Goal: Task Accomplishment & Management: Complete application form

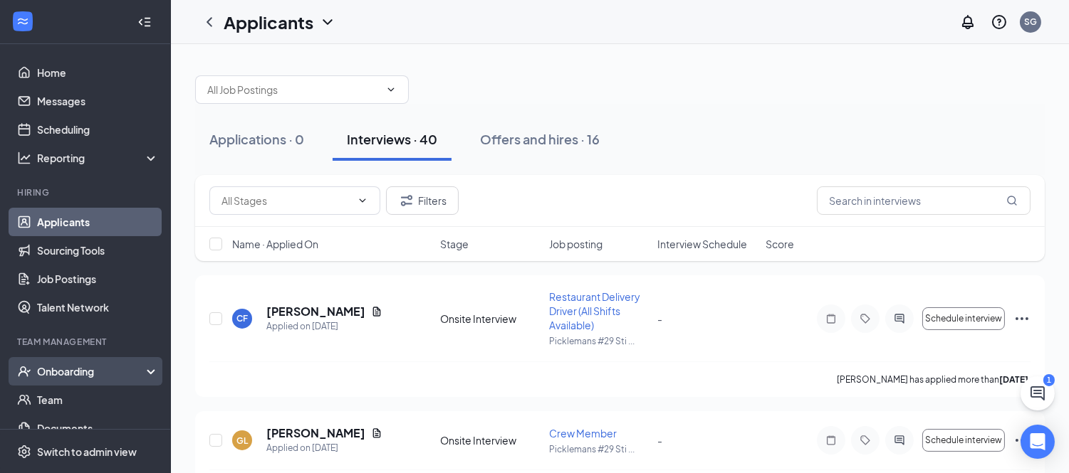
click at [91, 372] on div "Onboarding" at bounding box center [92, 371] width 110 height 14
click at [95, 392] on link "Overview" at bounding box center [98, 400] width 122 height 28
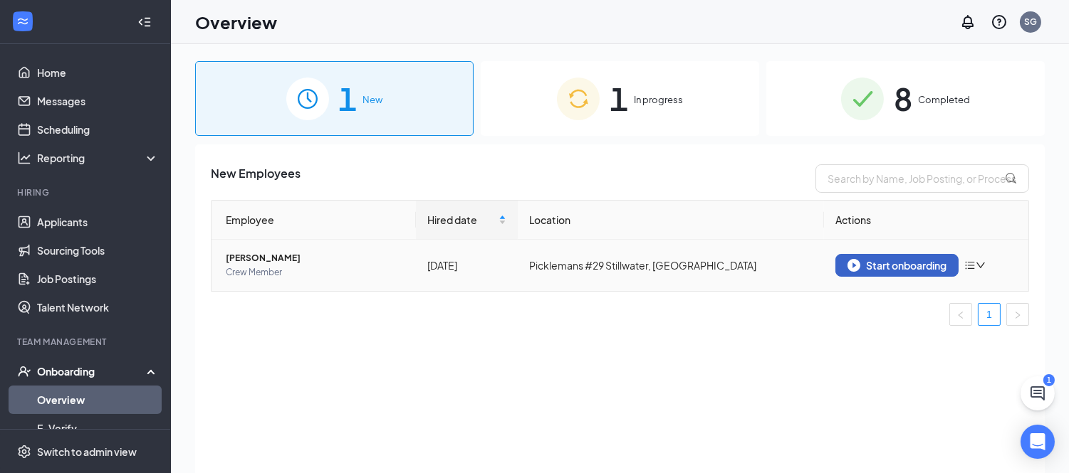
click at [871, 266] on div "Start onboarding" at bounding box center [896, 265] width 99 height 13
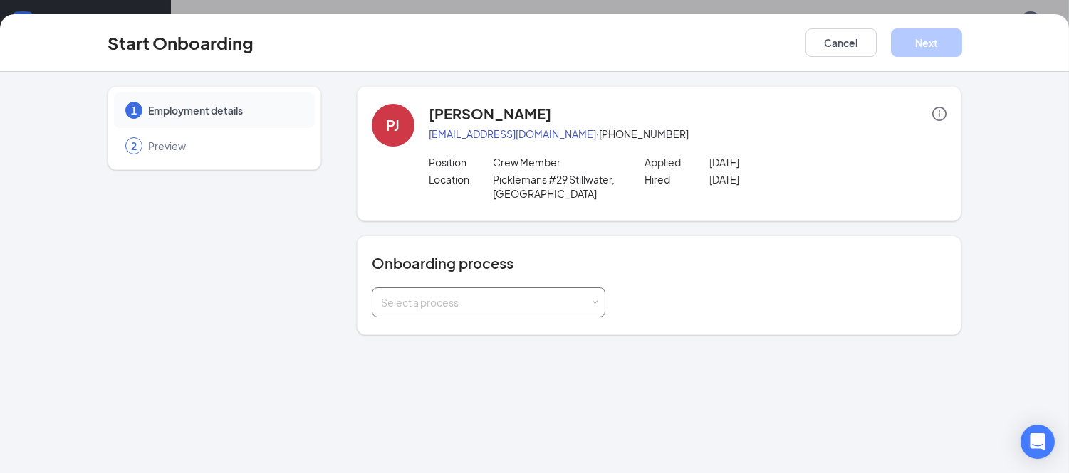
click at [538, 300] on div "Select a process" at bounding box center [485, 302] width 209 height 14
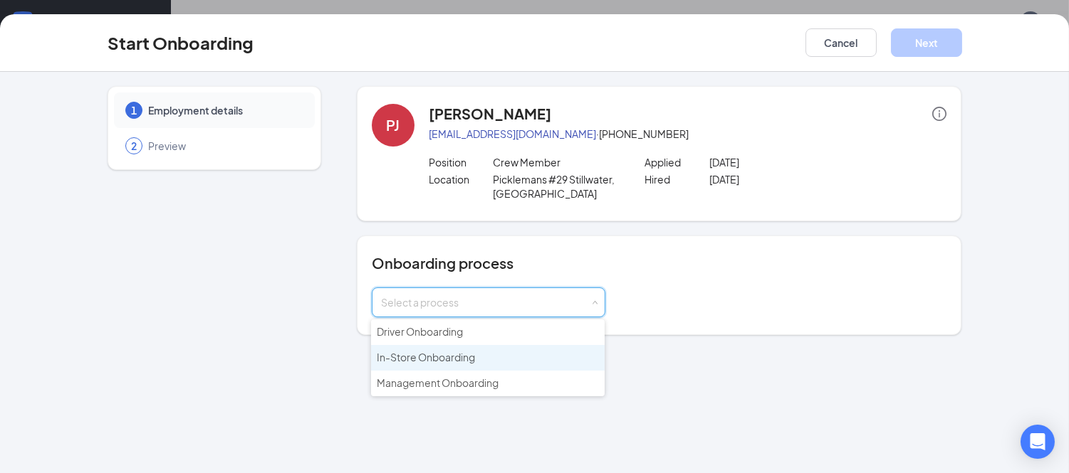
click at [480, 357] on li "In-Store Onboarding" at bounding box center [487, 358] width 233 height 26
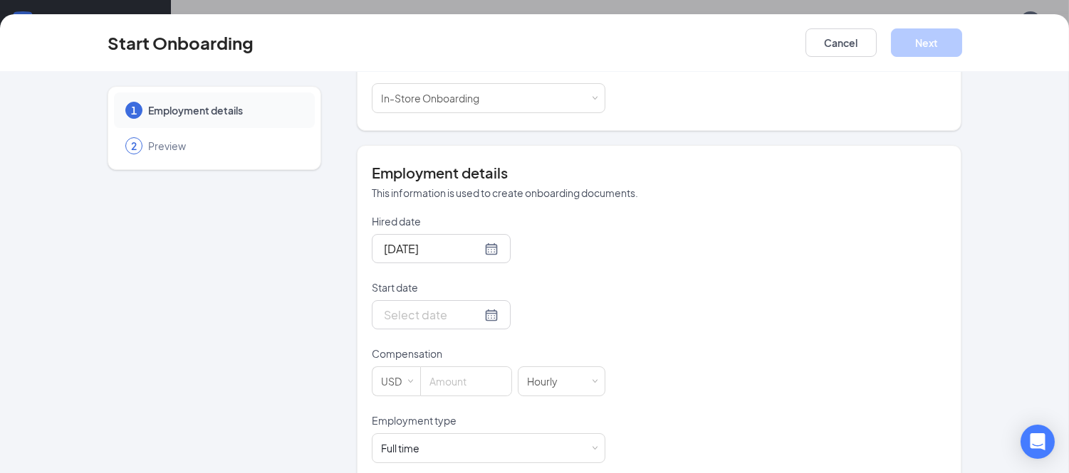
scroll to position [223, 0]
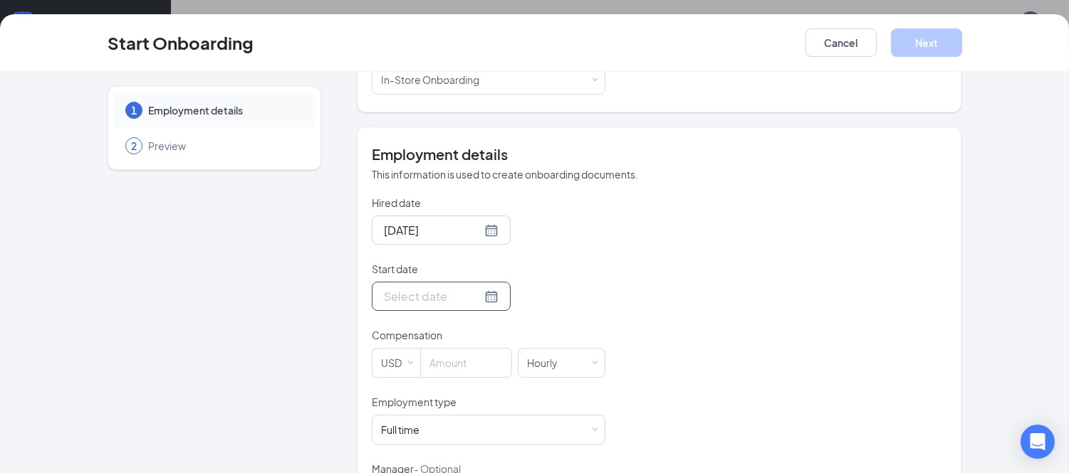
click at [471, 290] on div at bounding box center [441, 297] width 115 height 18
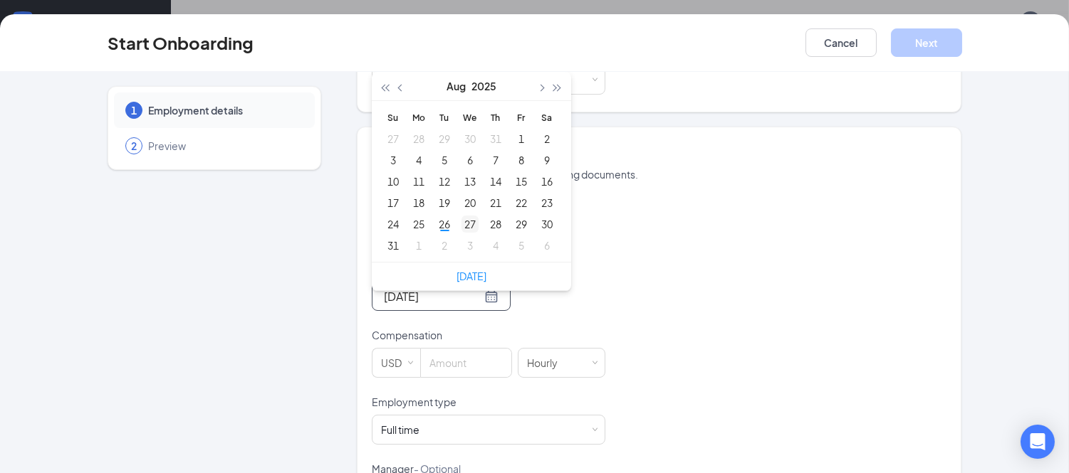
type input "[DATE]"
click at [468, 221] on div "27" at bounding box center [469, 224] width 17 height 17
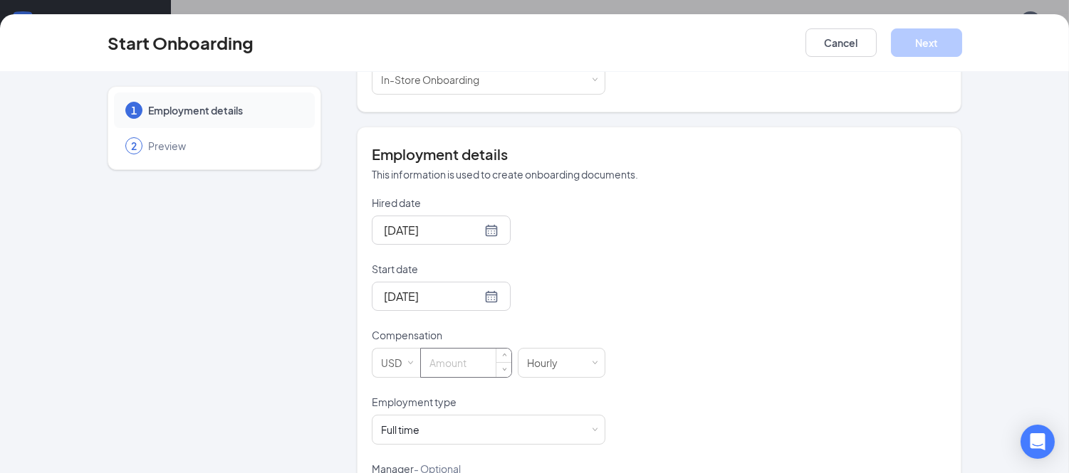
click at [460, 371] on input at bounding box center [466, 363] width 90 height 28
type input "13"
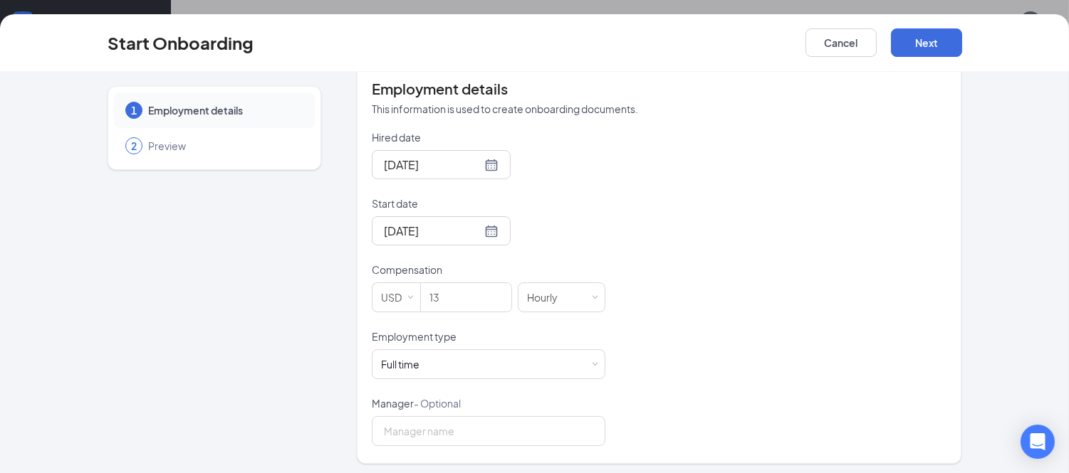
scroll to position [293, 0]
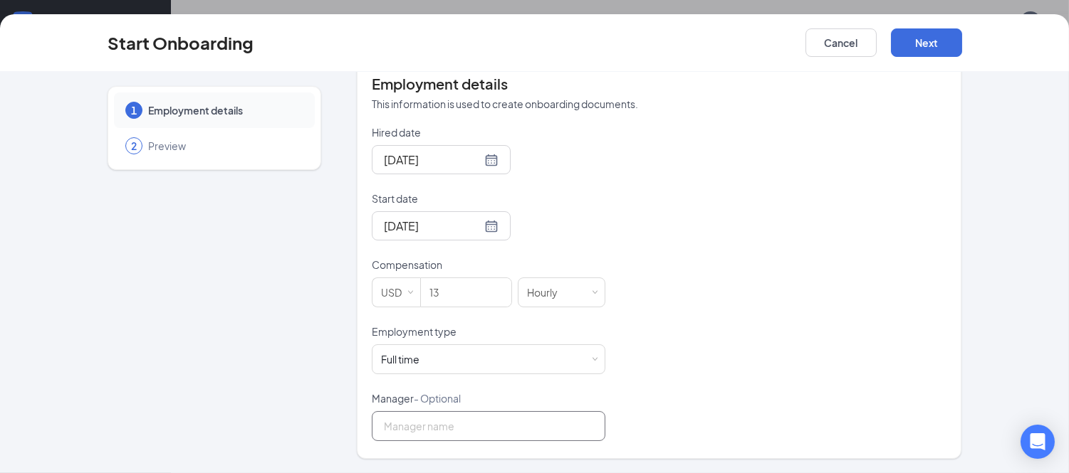
click at [454, 431] on input "Manager - Optional" at bounding box center [488, 426] width 233 height 30
type input "[PERSON_NAME]"
click at [908, 44] on button "Next" at bounding box center [926, 42] width 71 height 28
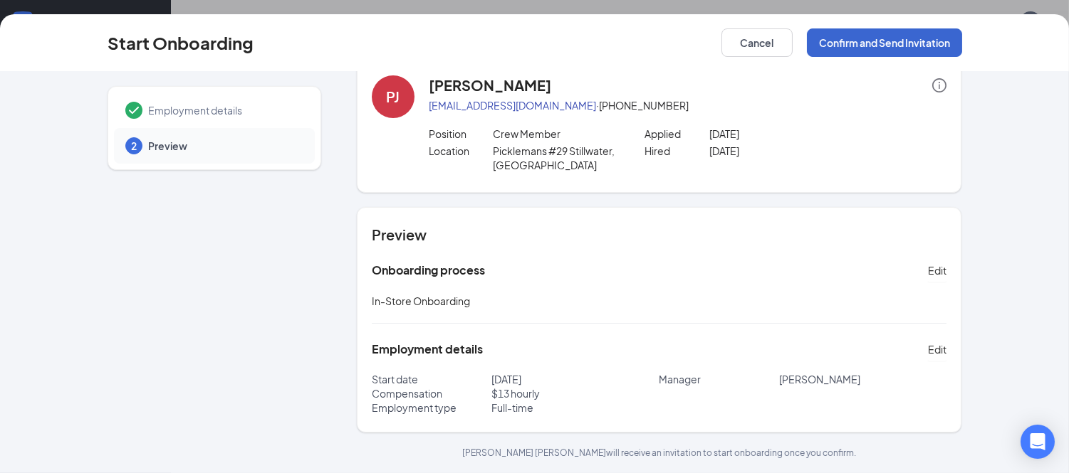
scroll to position [28, 0]
click at [908, 44] on button "Confirm and Send Invitation" at bounding box center [884, 42] width 155 height 28
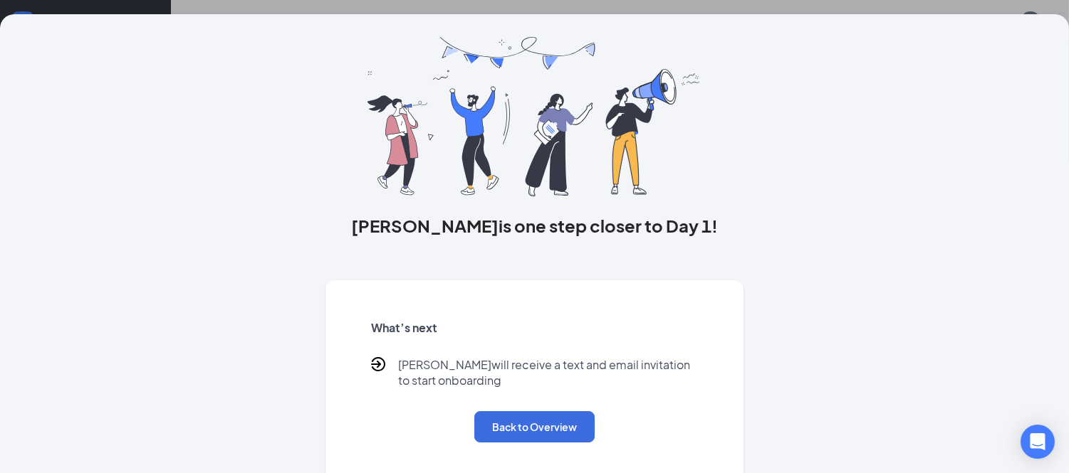
scroll to position [43, 0]
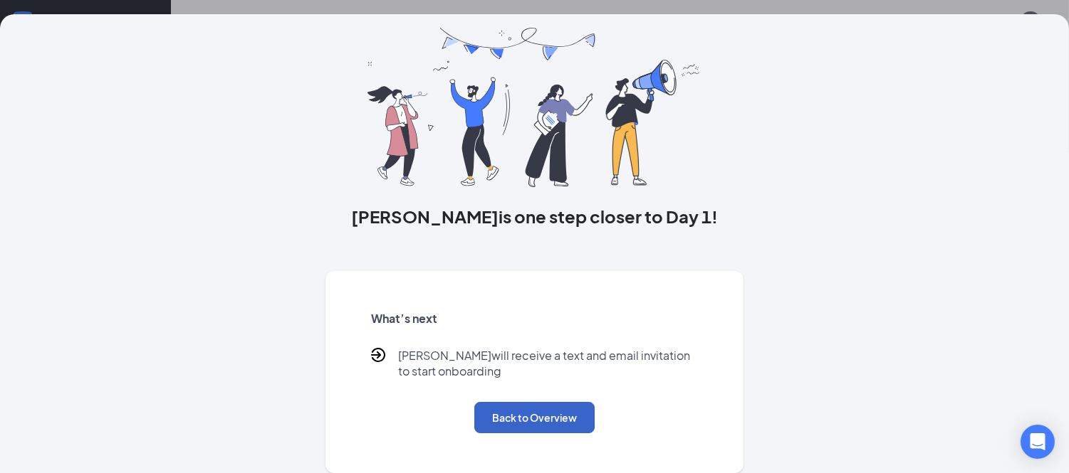
click at [523, 424] on button "Back to Overview" at bounding box center [534, 417] width 120 height 31
